Goal: Task Accomplishment & Management: Manage account settings

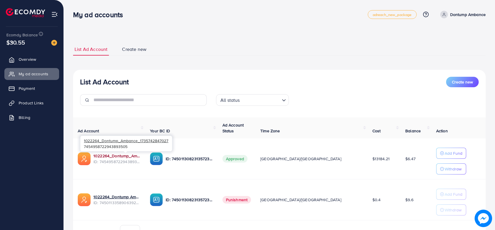
click at [133, 156] on link "1022264_Dontump_Ambance_1735742847027" at bounding box center [116, 156] width 47 height 6
